Goal: Information Seeking & Learning: Learn about a topic

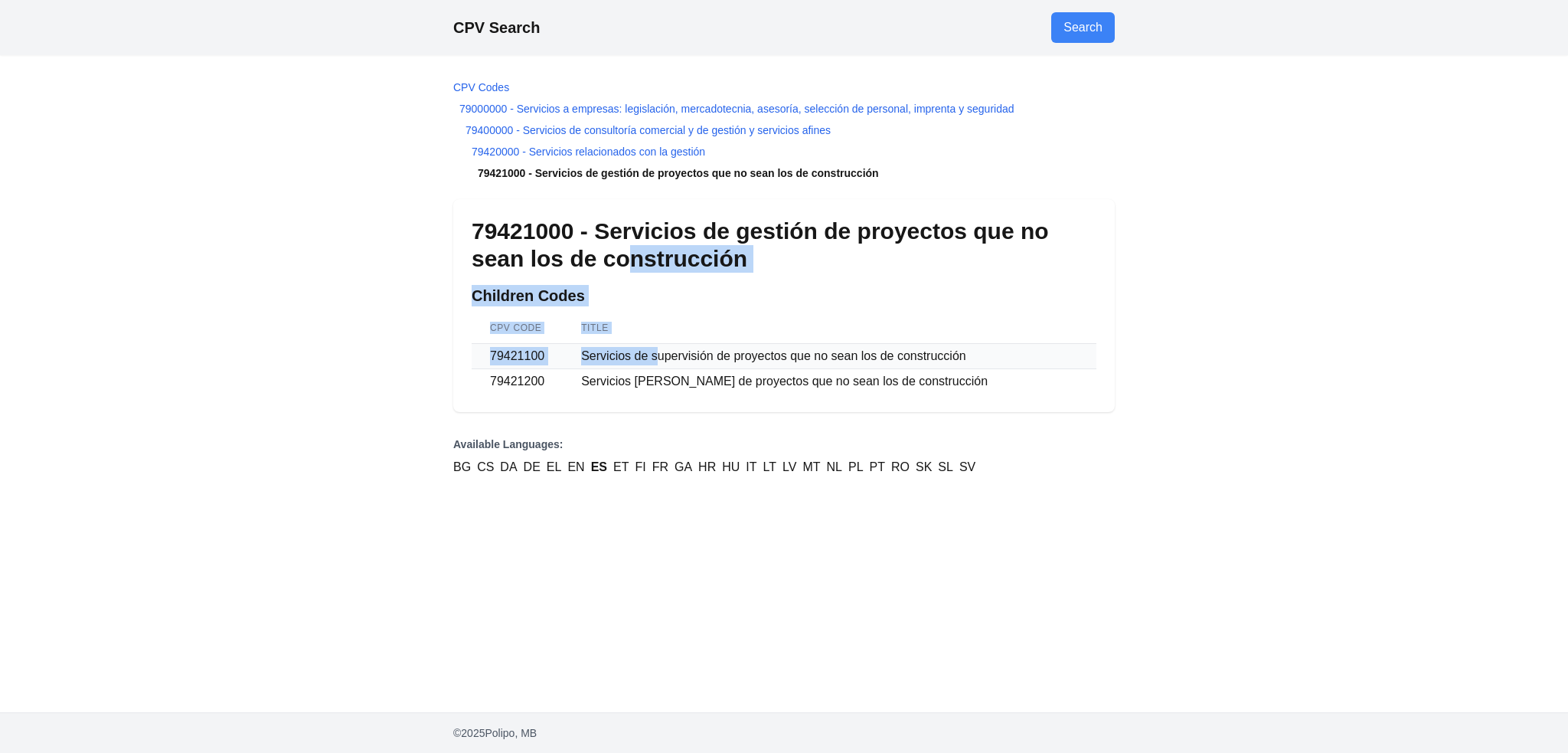
drag, startPoint x: 606, startPoint y: 265, endPoint x: 685, endPoint y: 347, distance: 113.9
click at [661, 358] on div "79421000 - Servicios de gestión de proyectos que no sean los de construcción Ch…" at bounding box center [784, 305] width 661 height 213
click at [759, 297] on h2 "Children Codes" at bounding box center [784, 295] width 625 height 21
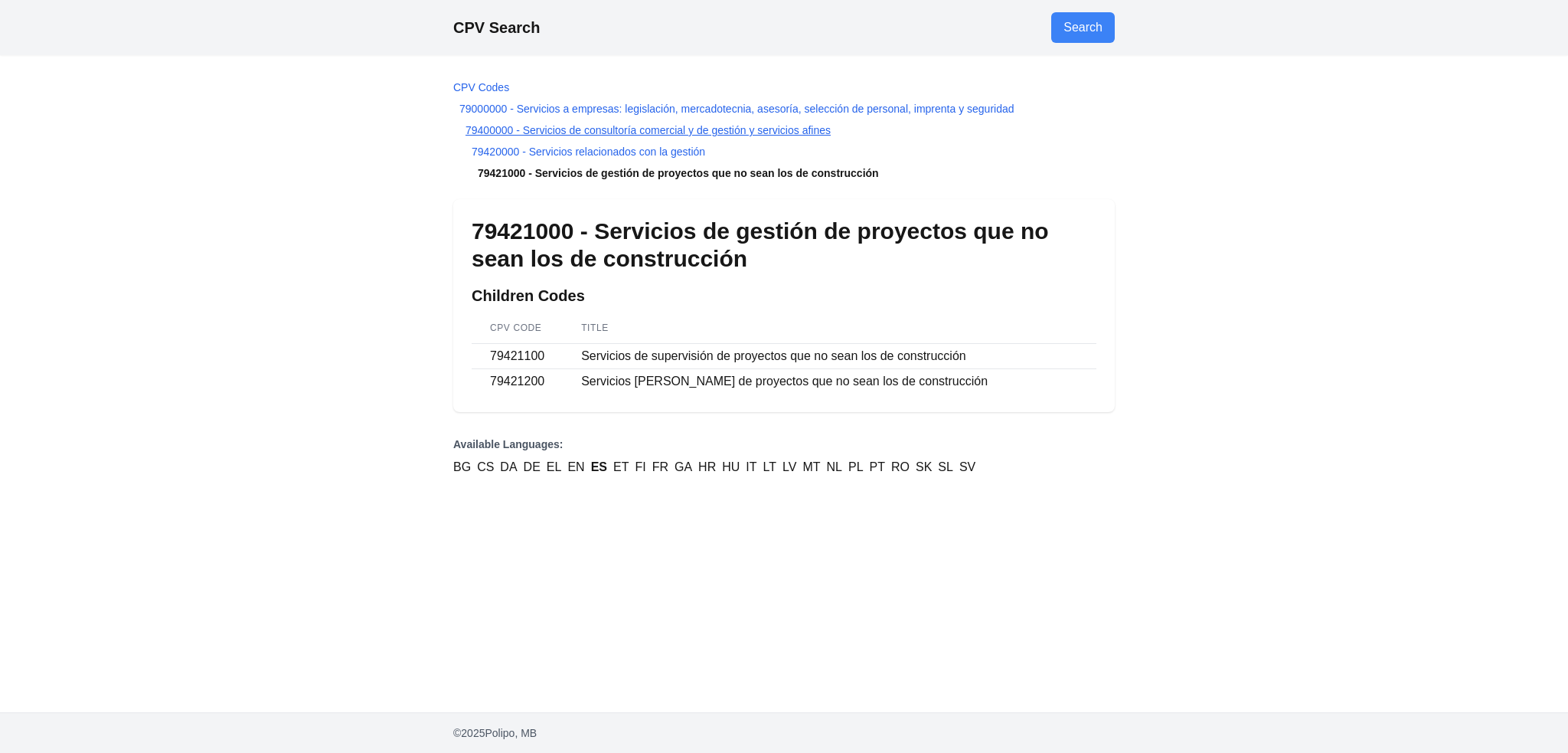
click at [692, 128] on link "79400000 - Servicios de consultoría comercial y de gestión y servicios afines" at bounding box center [648, 130] width 365 height 12
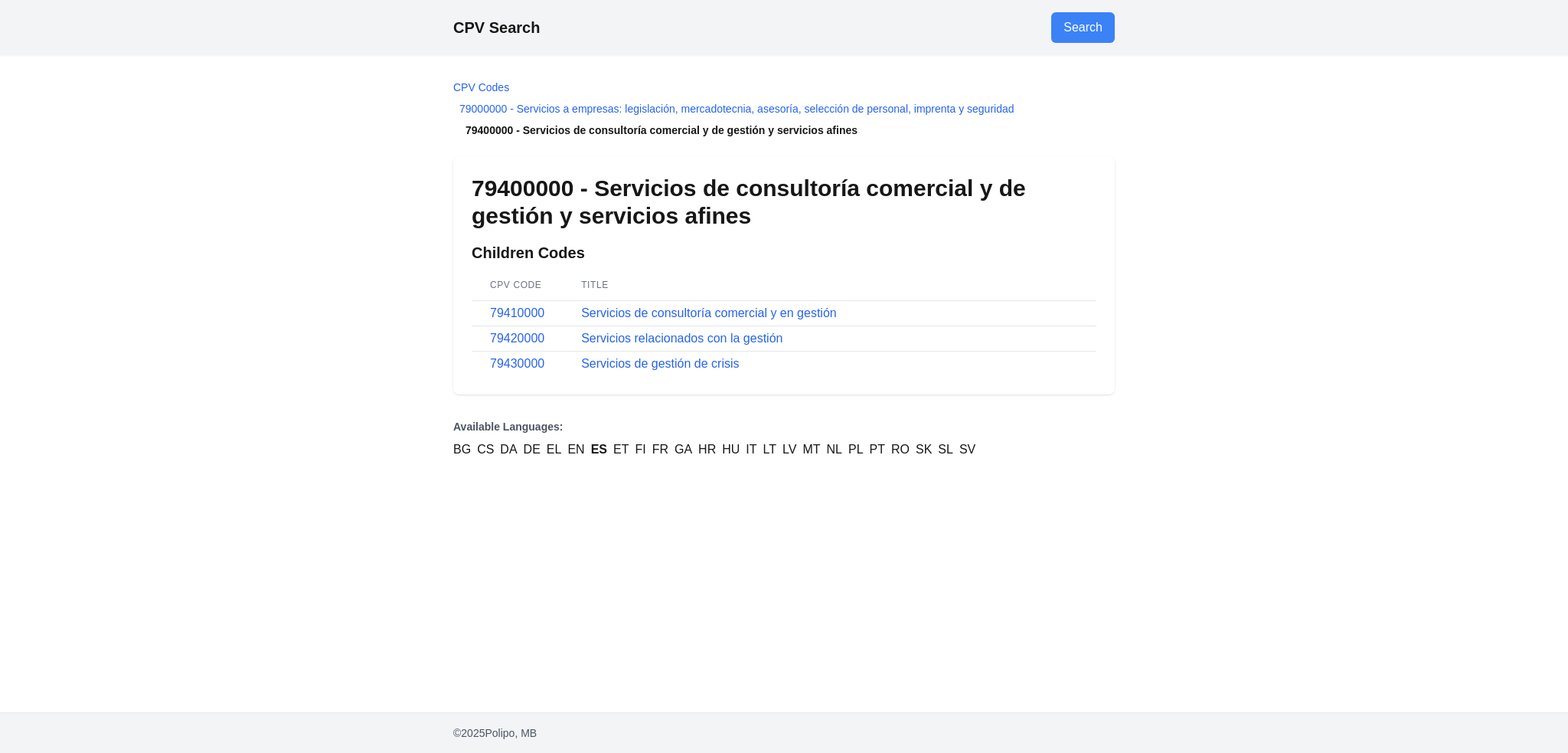
click at [692, 128] on li "79400000 - Servicios de consultoría comercial y de gestión y servicios afines" at bounding box center [784, 130] width 661 height 16
click at [777, 306] on td "Servicios de consultoría comercial y en gestión" at bounding box center [829, 313] width 533 height 25
click at [780, 315] on link "Servicios de consultoría comercial y en gestión" at bounding box center [709, 312] width 256 height 13
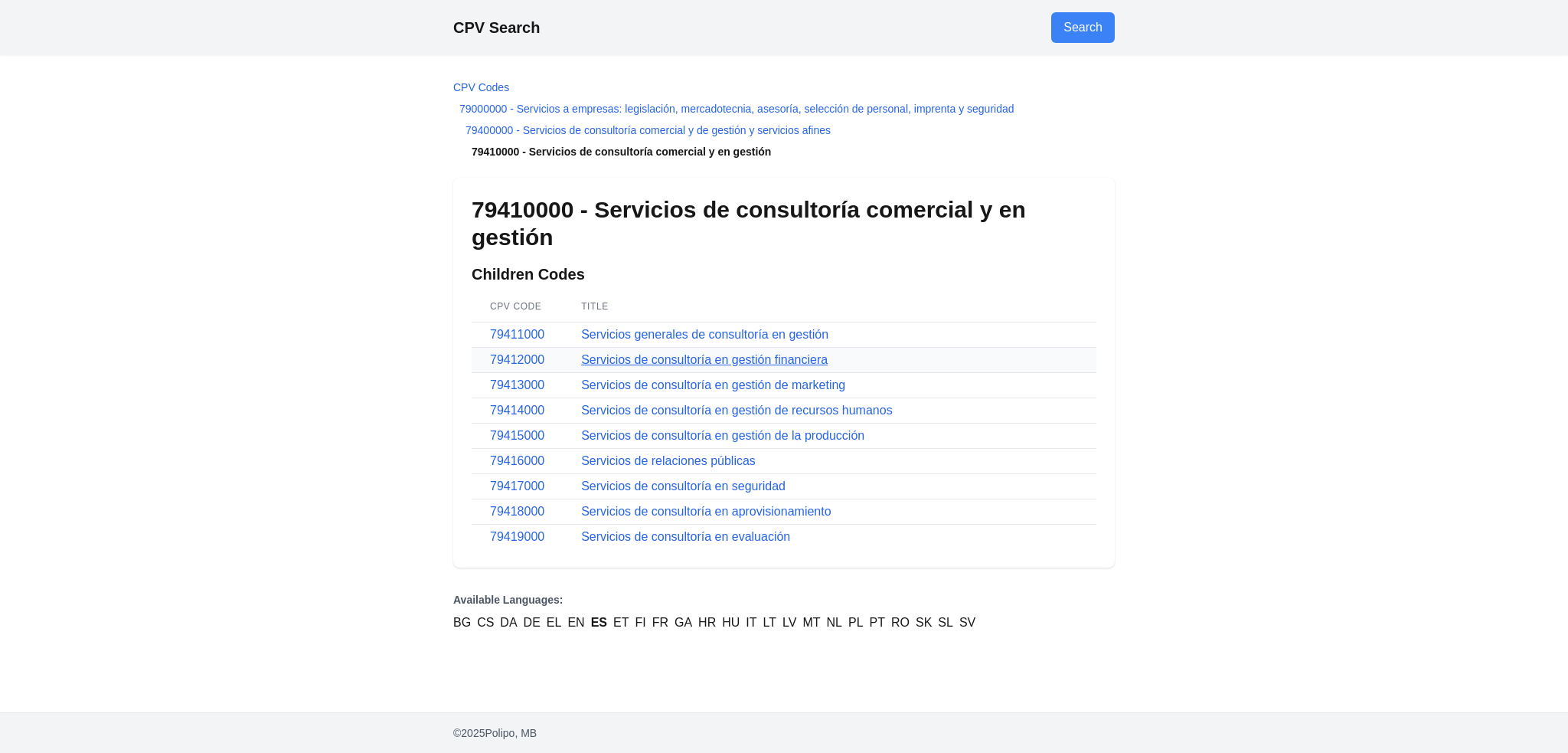
click at [795, 358] on link "Servicios de consultoría en gestión financiera" at bounding box center [705, 359] width 247 height 13
